Goal: Information Seeking & Learning: Compare options

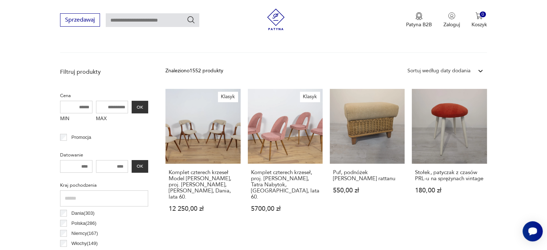
scroll to position [228, 0]
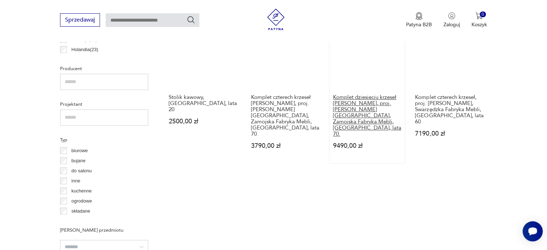
scroll to position [528, 0]
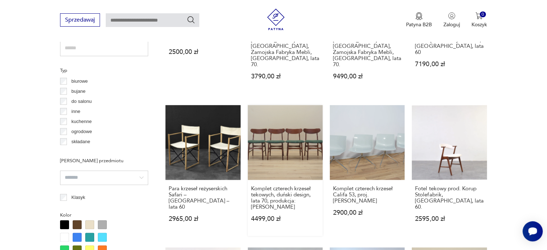
click at [288, 111] on link "Komplet czterech krzeseł tekowych, duński design, lata 70, produkcja: Dania 449…" at bounding box center [285, 170] width 75 height 131
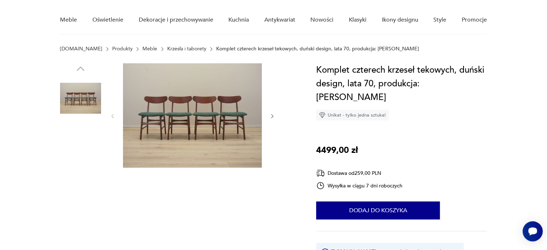
scroll to position [58, 0]
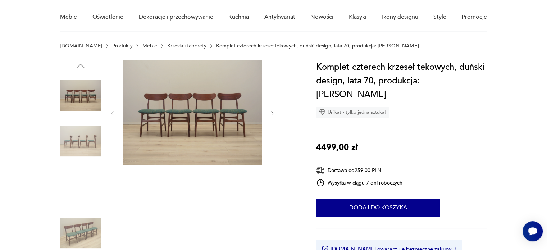
click at [73, 140] on img at bounding box center [80, 141] width 41 height 41
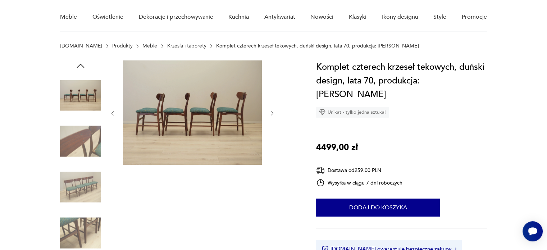
click at [73, 140] on img at bounding box center [80, 141] width 41 height 41
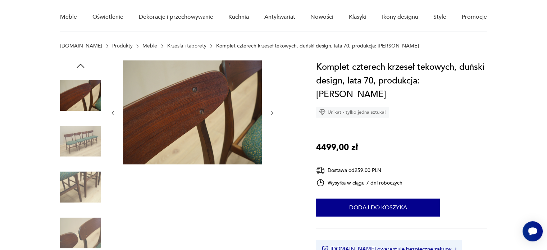
click at [73, 140] on img at bounding box center [80, 141] width 41 height 41
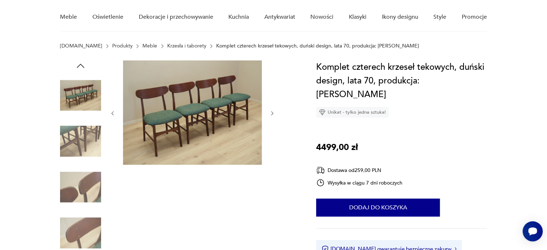
click at [73, 140] on img at bounding box center [80, 141] width 41 height 41
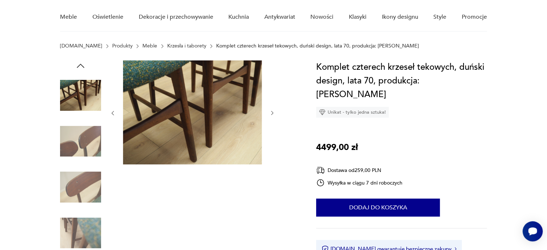
click at [73, 140] on img at bounding box center [80, 141] width 41 height 41
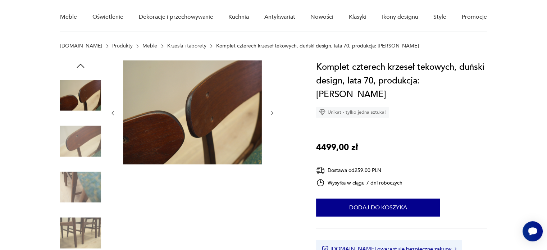
click at [73, 140] on img at bounding box center [80, 141] width 41 height 41
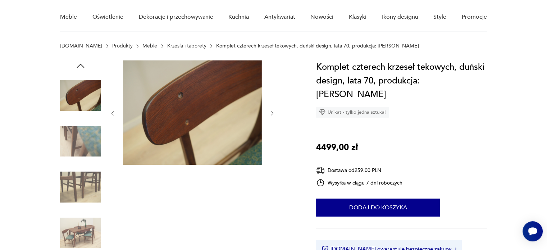
click at [73, 140] on img at bounding box center [80, 141] width 41 height 41
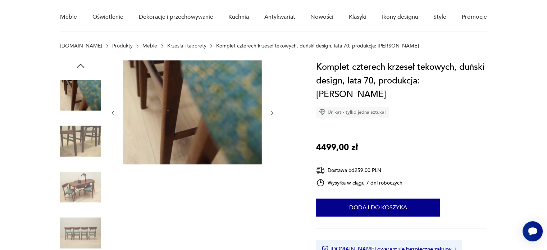
click at [73, 140] on img at bounding box center [80, 141] width 41 height 41
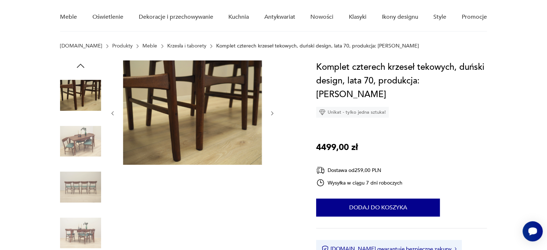
click at [73, 140] on img at bounding box center [80, 141] width 41 height 41
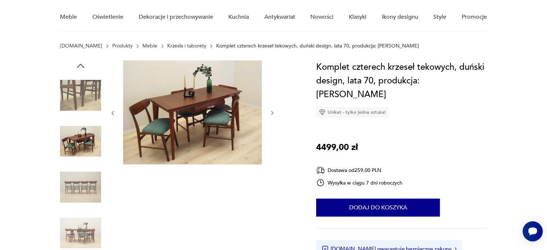
click at [73, 140] on img at bounding box center [80, 141] width 41 height 41
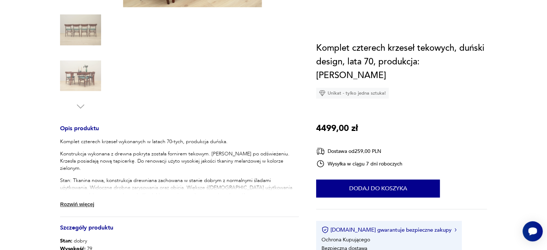
scroll to position [288, 0]
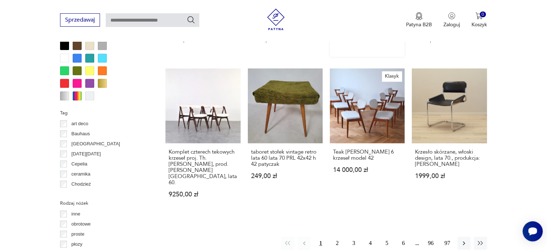
scroll to position [707, 0]
click at [338, 236] on button "2" at bounding box center [337, 242] width 13 height 13
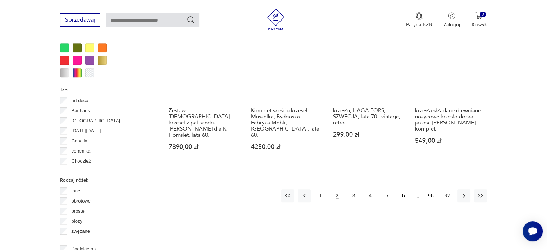
scroll to position [745, 0]
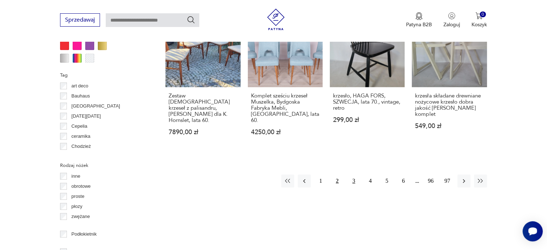
click at [356, 174] on button "3" at bounding box center [353, 180] width 13 height 13
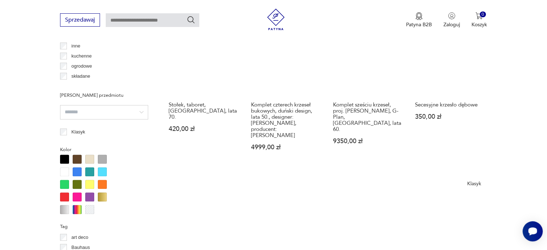
scroll to position [736, 0]
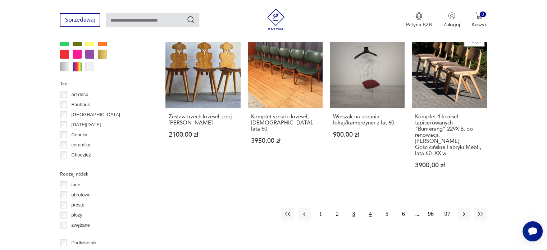
click at [368, 207] on button "4" at bounding box center [370, 213] width 13 height 13
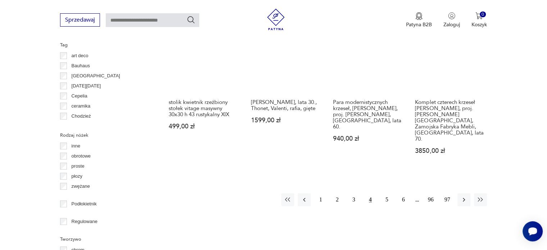
scroll to position [739, 0]
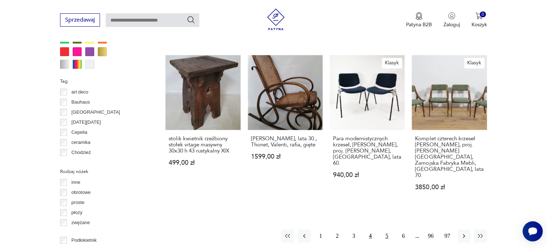
click at [385, 229] on button "5" at bounding box center [386, 235] width 13 height 13
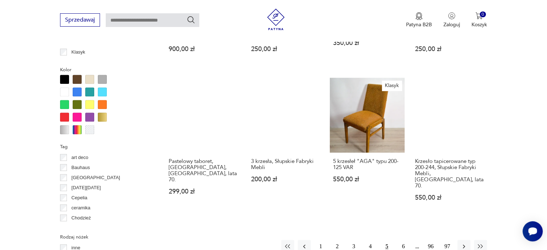
scroll to position [680, 0]
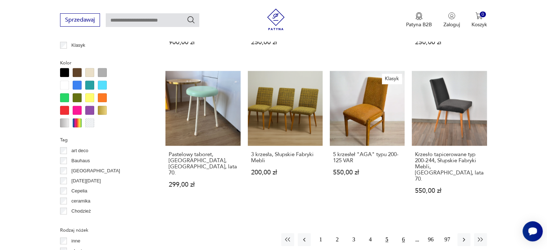
click at [403, 233] on button "6" at bounding box center [403, 239] width 13 height 13
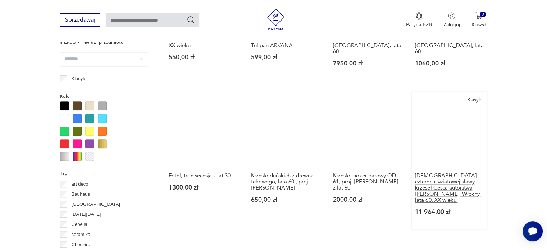
scroll to position [694, 0]
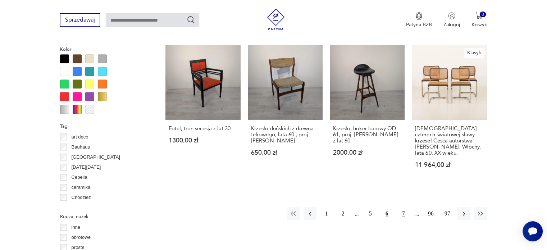
click at [403, 207] on button "7" at bounding box center [403, 213] width 13 height 13
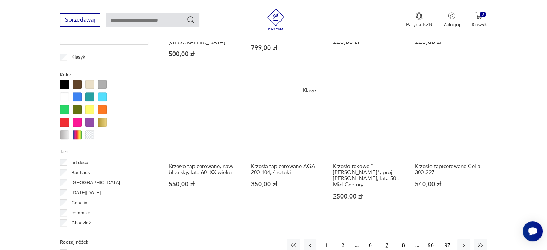
scroll to position [668, 0]
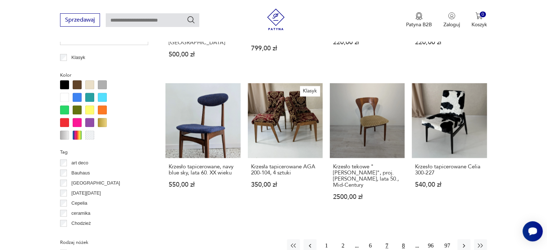
click at [404, 239] on button "8" at bounding box center [403, 245] width 13 height 13
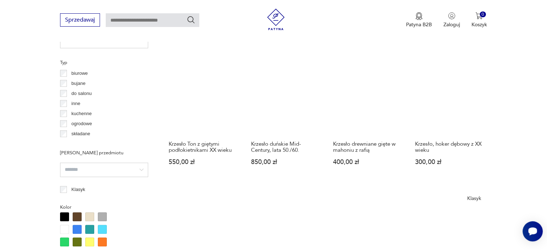
scroll to position [535, 0]
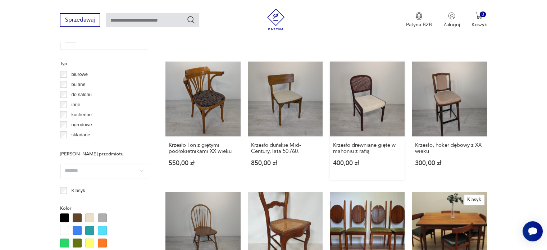
click at [393, 96] on link "Krzesło drewniane gięte w mahoniu z rafią 400,00 zł" at bounding box center [367, 120] width 75 height 119
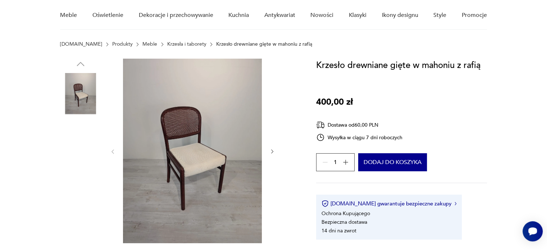
scroll to position [60, 0]
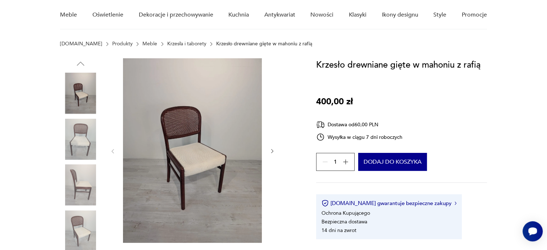
click at [88, 136] on img at bounding box center [80, 139] width 41 height 41
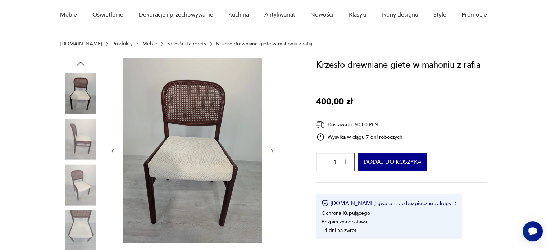
click at [88, 136] on img at bounding box center [80, 139] width 41 height 41
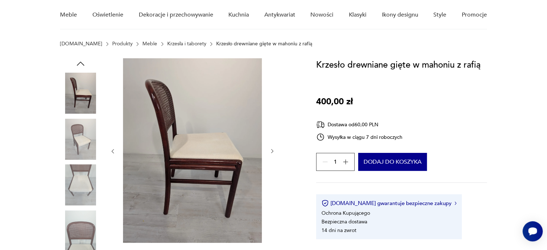
click at [88, 136] on img at bounding box center [80, 139] width 41 height 41
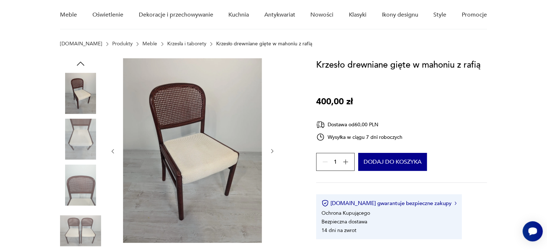
click at [88, 136] on img at bounding box center [80, 139] width 41 height 41
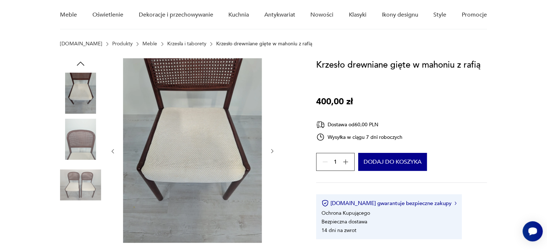
click at [88, 136] on img at bounding box center [80, 139] width 41 height 41
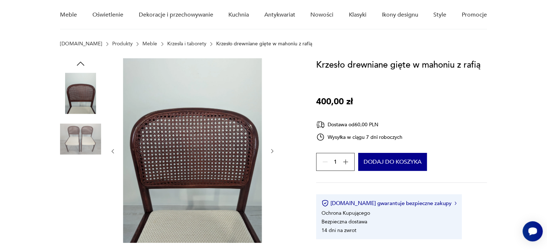
click at [88, 136] on img at bounding box center [80, 139] width 41 height 41
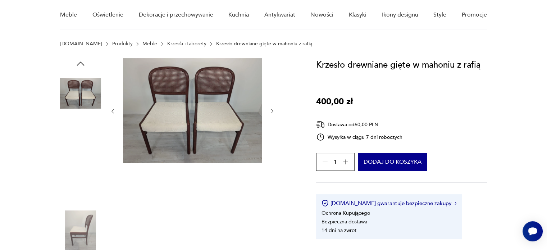
click at [88, 136] on img at bounding box center [80, 139] width 41 height 41
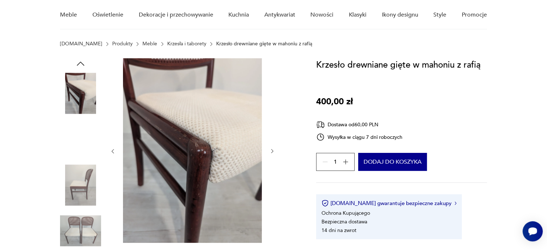
click at [88, 136] on img at bounding box center [80, 139] width 41 height 41
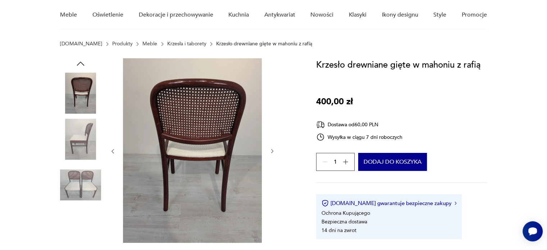
click at [88, 136] on img at bounding box center [80, 139] width 41 height 41
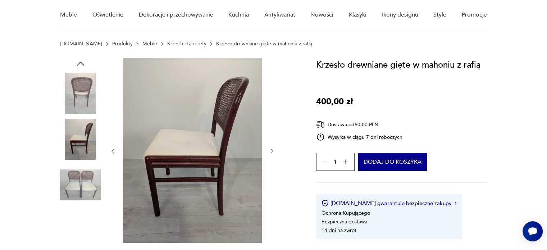
click at [88, 136] on img at bounding box center [80, 139] width 41 height 41
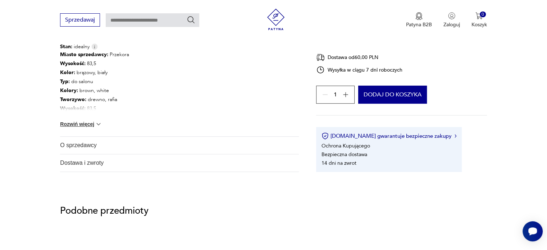
scroll to position [410, 0]
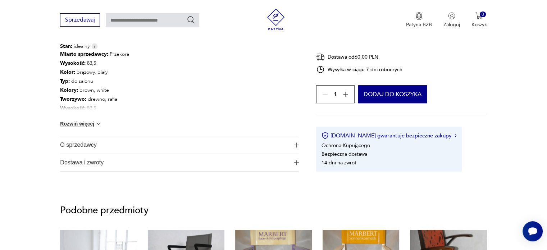
click at [90, 124] on button "Rozwiń więcej" at bounding box center [81, 123] width 42 height 7
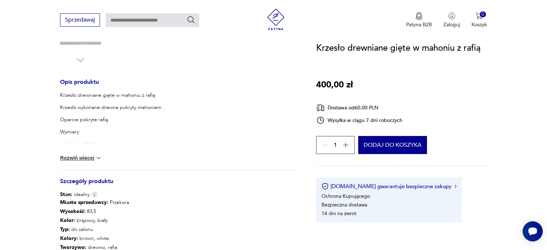
scroll to position [260, 0]
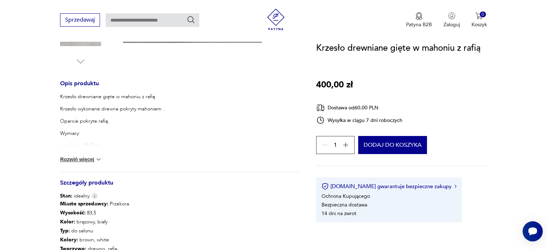
click at [85, 157] on button "Rozwiń więcej" at bounding box center [81, 159] width 42 height 7
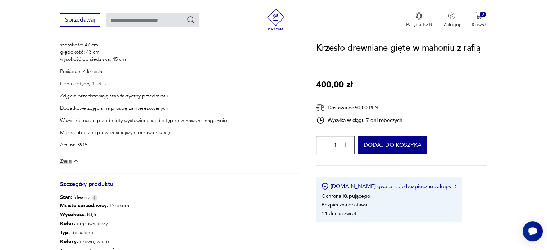
scroll to position [0, 0]
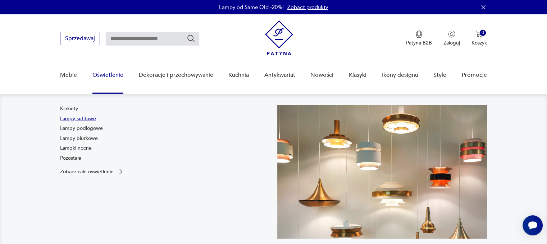
click at [80, 118] on link "Lampy sufitowe" at bounding box center [78, 118] width 36 height 7
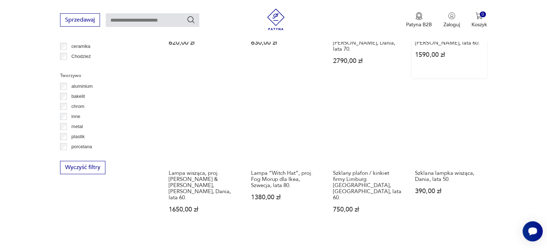
scroll to position [648, 0]
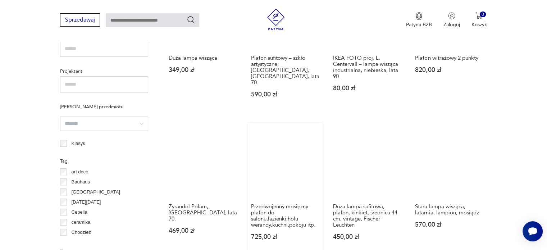
scroll to position [675, 0]
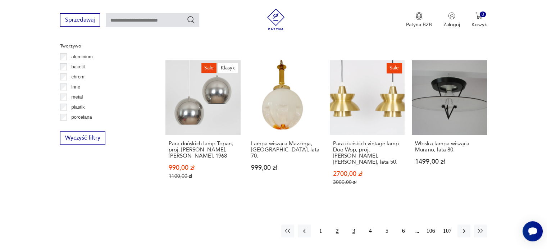
click at [353, 224] on button "3" at bounding box center [353, 230] width 13 height 13
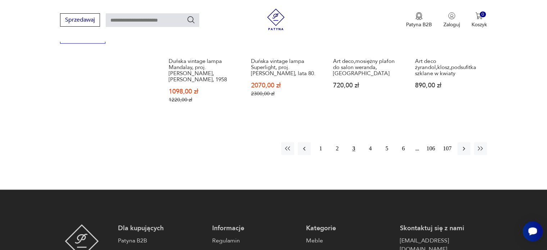
scroll to position [777, 0]
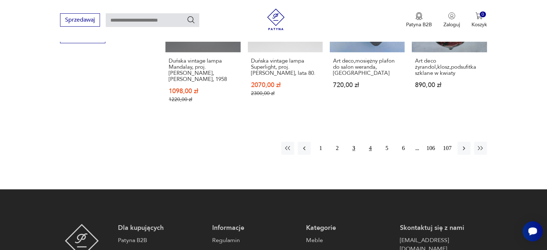
click at [371, 142] on button "4" at bounding box center [370, 148] width 13 height 13
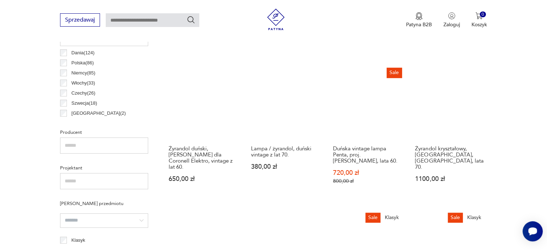
scroll to position [374, 0]
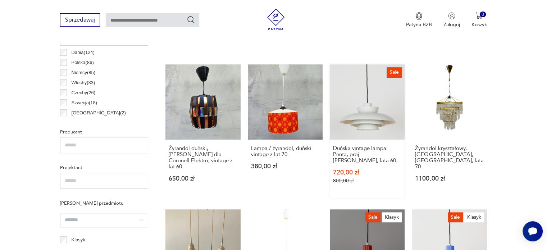
click at [372, 114] on link "Sale Duńska vintage lampa Penta, proj. Jo Hammerborg, lata 60. 720,00 zł 800,00…" at bounding box center [367, 130] width 75 height 133
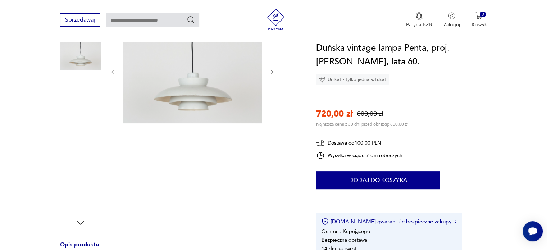
scroll to position [103, 0]
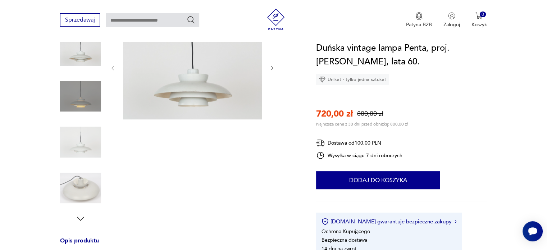
click at [92, 138] on img at bounding box center [80, 142] width 41 height 41
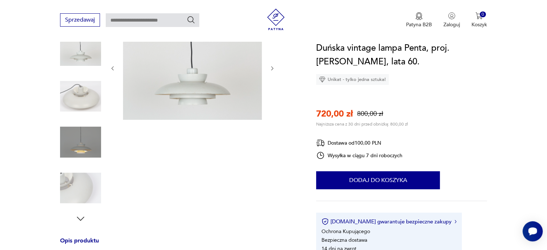
click at [86, 141] on img at bounding box center [80, 142] width 41 height 41
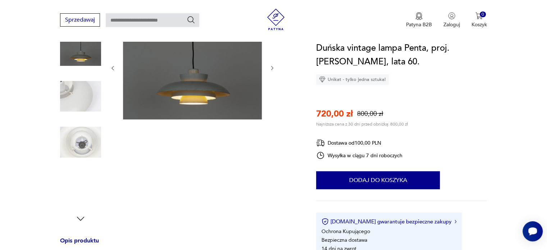
click at [86, 141] on img at bounding box center [80, 142] width 41 height 41
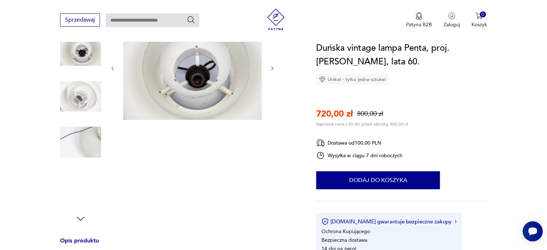
click at [86, 141] on img at bounding box center [80, 142] width 41 height 41
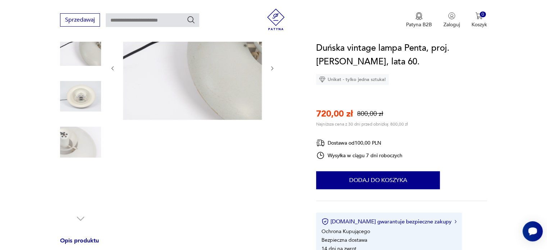
click at [86, 141] on img at bounding box center [80, 142] width 41 height 41
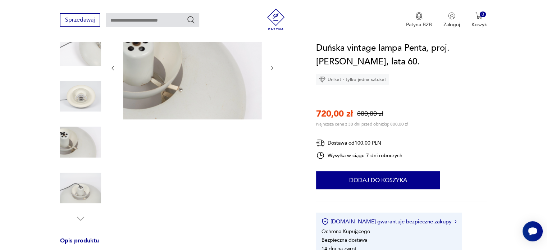
click at [85, 186] on img at bounding box center [80, 188] width 41 height 41
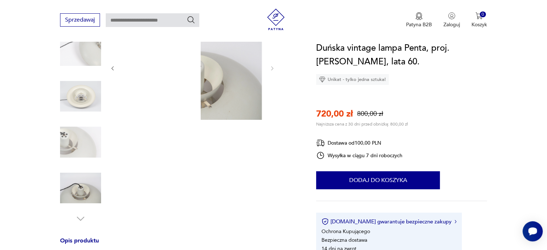
scroll to position [0, 0]
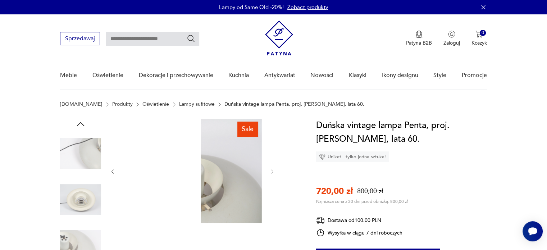
click at [85, 141] on img at bounding box center [80, 153] width 41 height 41
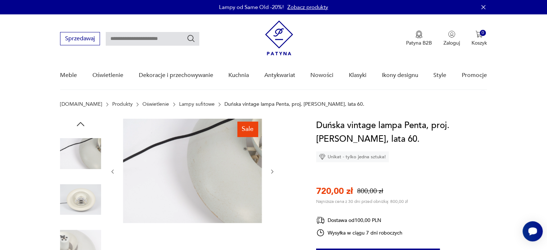
click at [85, 141] on img at bounding box center [80, 153] width 41 height 41
click at [82, 129] on icon "button" at bounding box center [80, 124] width 11 height 11
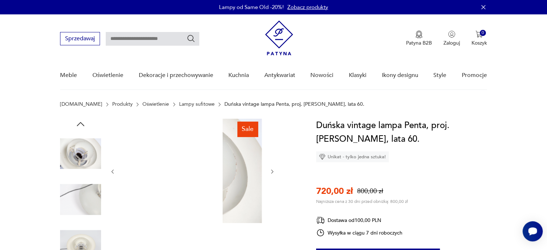
click at [82, 129] on icon "button" at bounding box center [80, 124] width 11 height 11
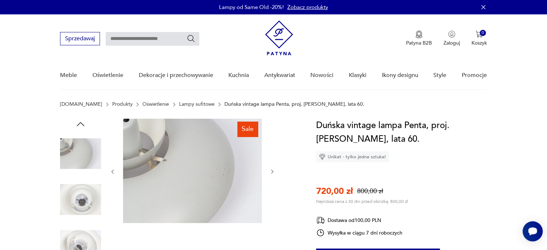
click at [82, 129] on icon "button" at bounding box center [80, 124] width 11 height 11
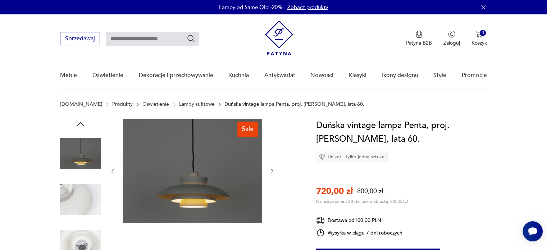
click at [82, 129] on icon "button" at bounding box center [80, 124] width 11 height 11
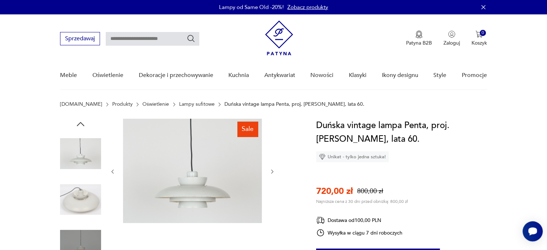
click at [82, 160] on img at bounding box center [80, 153] width 41 height 41
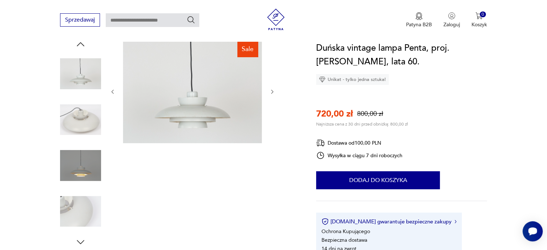
scroll to position [79, 0]
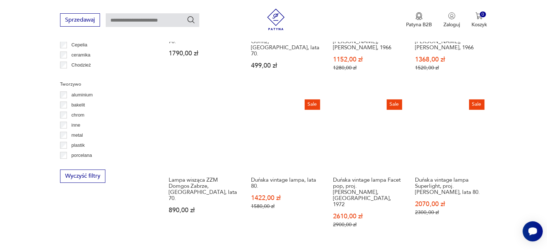
scroll to position [720, 0]
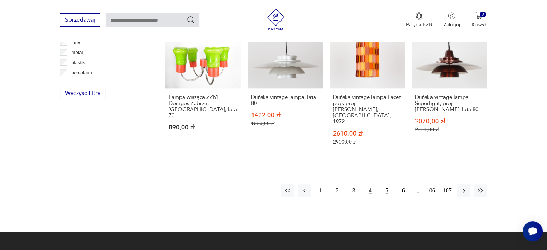
click at [386, 184] on button "5" at bounding box center [386, 190] width 13 height 13
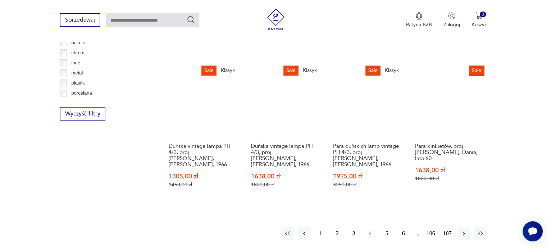
scroll to position [699, 0]
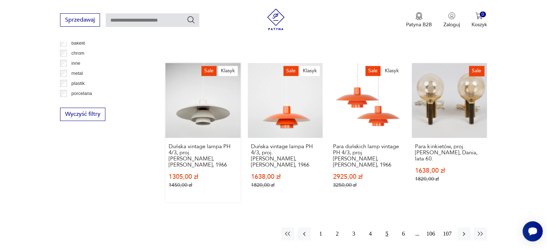
click at [208, 99] on link "Sale Klasyk Duńska vintage lampa PH 4/3, proj. Poul Henningsen, Louis Poulsen, …" at bounding box center [202, 132] width 75 height 139
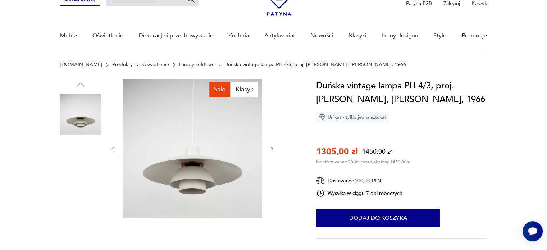
scroll to position [40, 0]
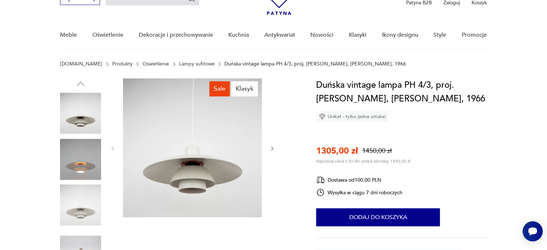
click at [73, 151] on img at bounding box center [80, 159] width 41 height 41
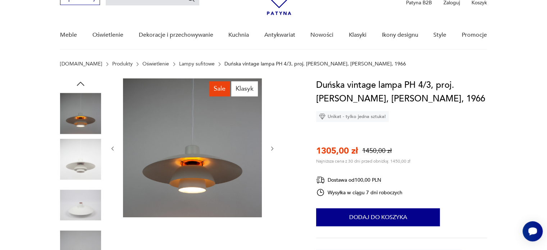
click at [86, 181] on div at bounding box center [80, 137] width 41 height 180
click at [87, 205] on img at bounding box center [80, 204] width 41 height 41
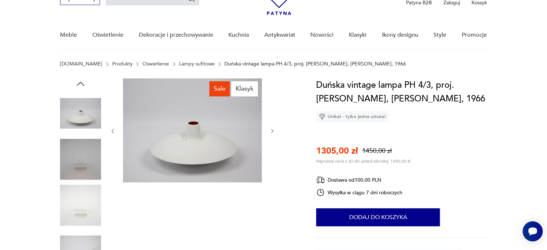
click at [87, 205] on img at bounding box center [80, 204] width 41 height 41
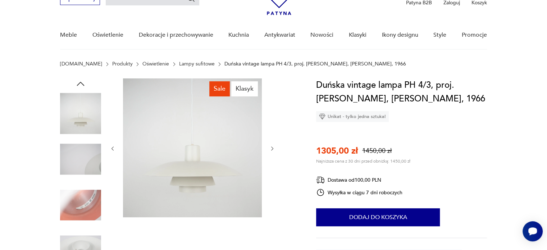
click at [87, 205] on img at bounding box center [80, 204] width 41 height 41
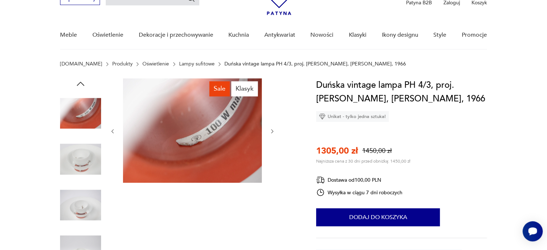
click at [87, 205] on img at bounding box center [80, 204] width 41 height 41
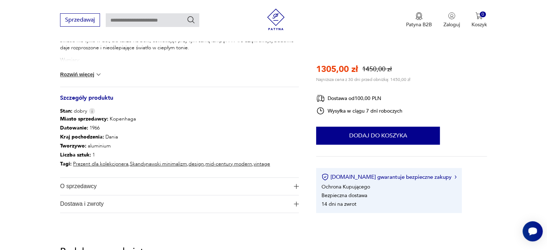
scroll to position [346, 0]
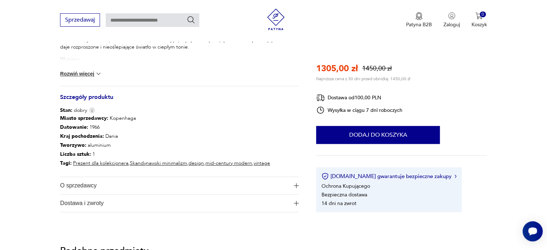
click at [88, 74] on button "Rozwiń więcej" at bounding box center [81, 73] width 42 height 7
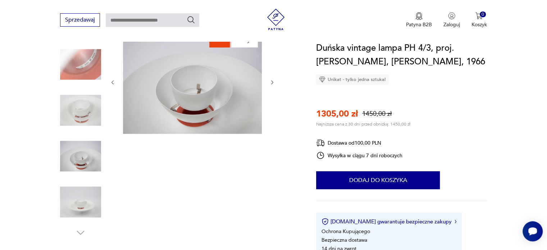
scroll to position [89, 0]
click at [79, 113] on img at bounding box center [80, 110] width 41 height 41
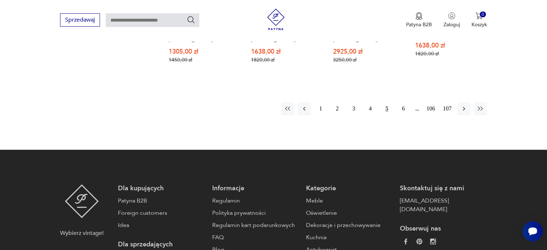
scroll to position [793, 0]
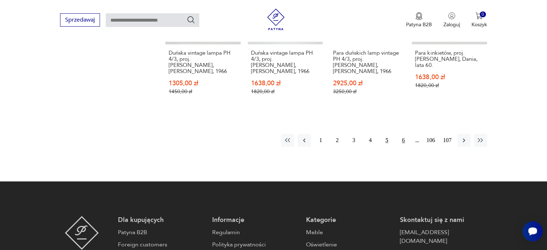
click at [402, 134] on button "6" at bounding box center [403, 140] width 13 height 13
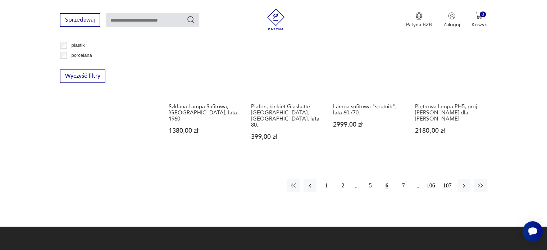
scroll to position [738, 0]
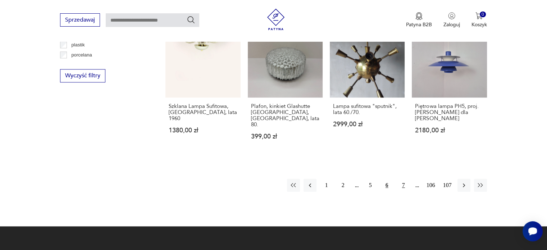
click at [403, 179] on button "7" at bounding box center [403, 185] width 13 height 13
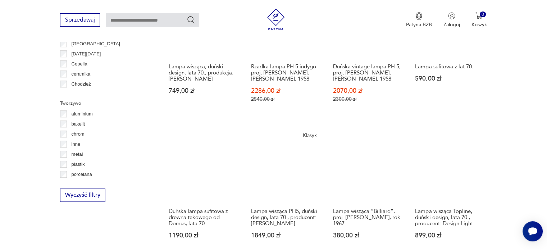
scroll to position [620, 0]
